Goal: Task Accomplishment & Management: Complete application form

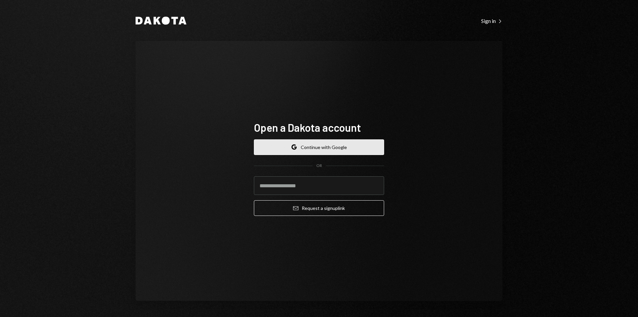
click at [311, 151] on button "Google Continue with Google" at bounding box center [319, 147] width 130 height 16
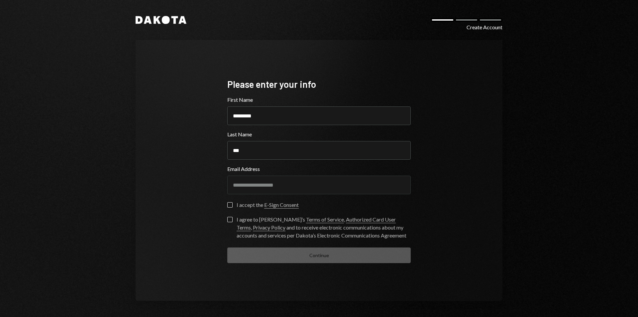
click at [227, 205] on button "I accept the E-Sign Consent" at bounding box center [229, 204] width 5 height 5
